Goal: Communication & Community: Connect with others

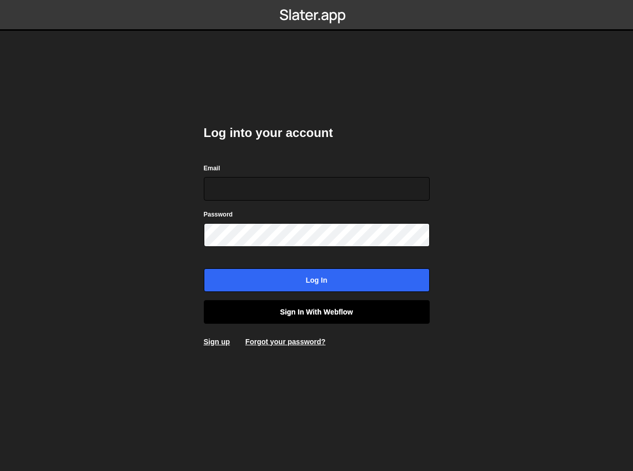
type input "[EMAIL_ADDRESS][DOMAIN_NAME]"
click at [287, 317] on link "Sign in with Webflow" at bounding box center [317, 312] width 226 height 24
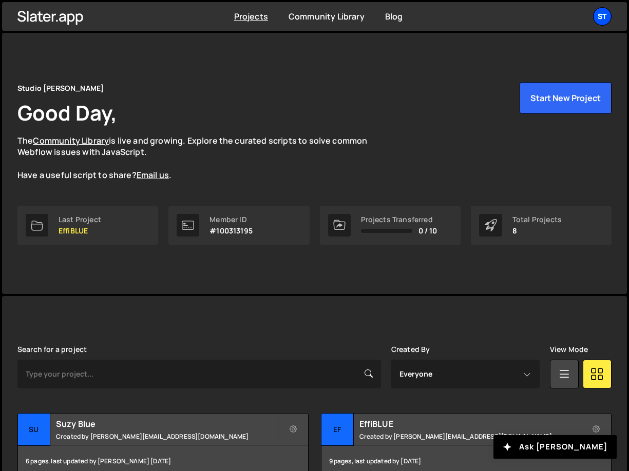
click at [595, 18] on div "St" at bounding box center [602, 16] width 18 height 18
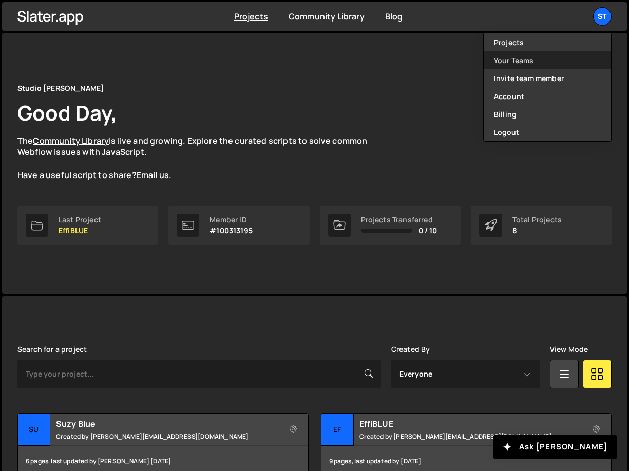
click at [522, 54] on link "Your Teams" at bounding box center [546, 60] width 127 height 18
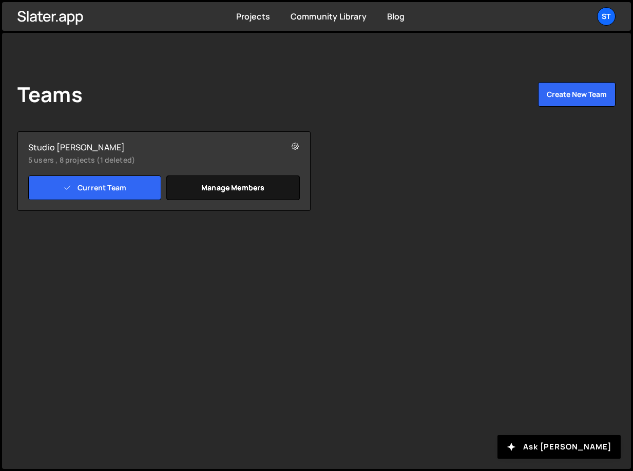
click at [222, 196] on link "Manage members" at bounding box center [232, 187] width 133 height 25
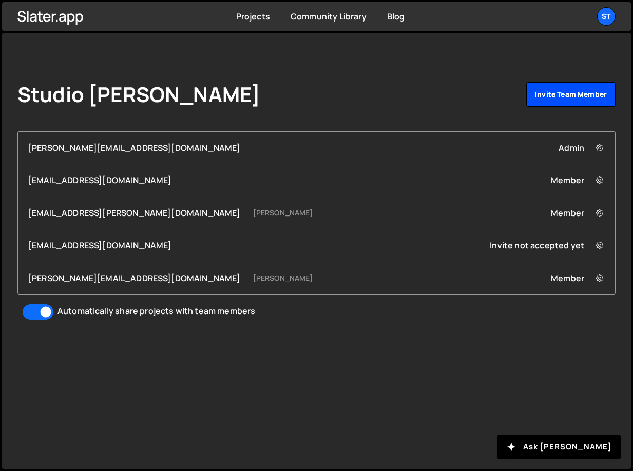
click at [570, 94] on link "Invite team member" at bounding box center [570, 94] width 89 height 25
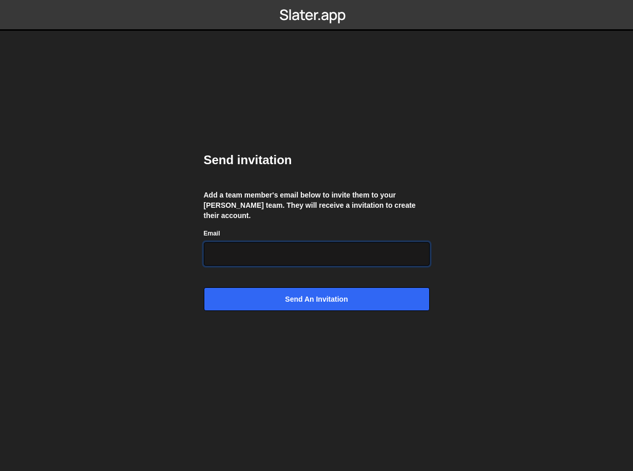
click at [288, 260] on input "Email" at bounding box center [317, 254] width 226 height 24
paste input "[PERSON_NAME][EMAIL_ADDRESS][DOMAIN_NAME]"
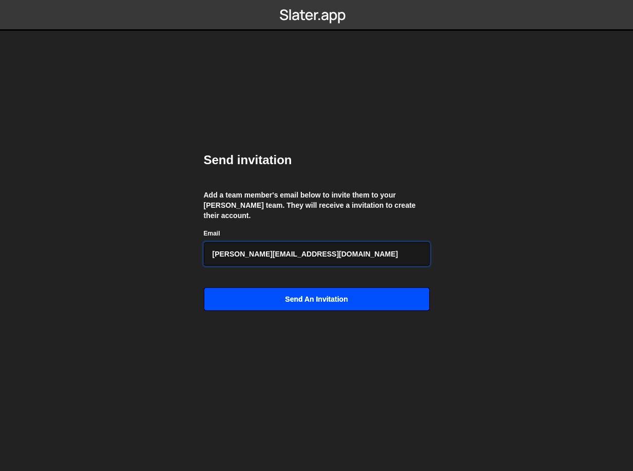
type input "[PERSON_NAME][EMAIL_ADDRESS][DOMAIN_NAME]"
click at [245, 292] on input "Send an invitation" at bounding box center [317, 299] width 226 height 24
